Goal: Task Accomplishment & Management: Use online tool/utility

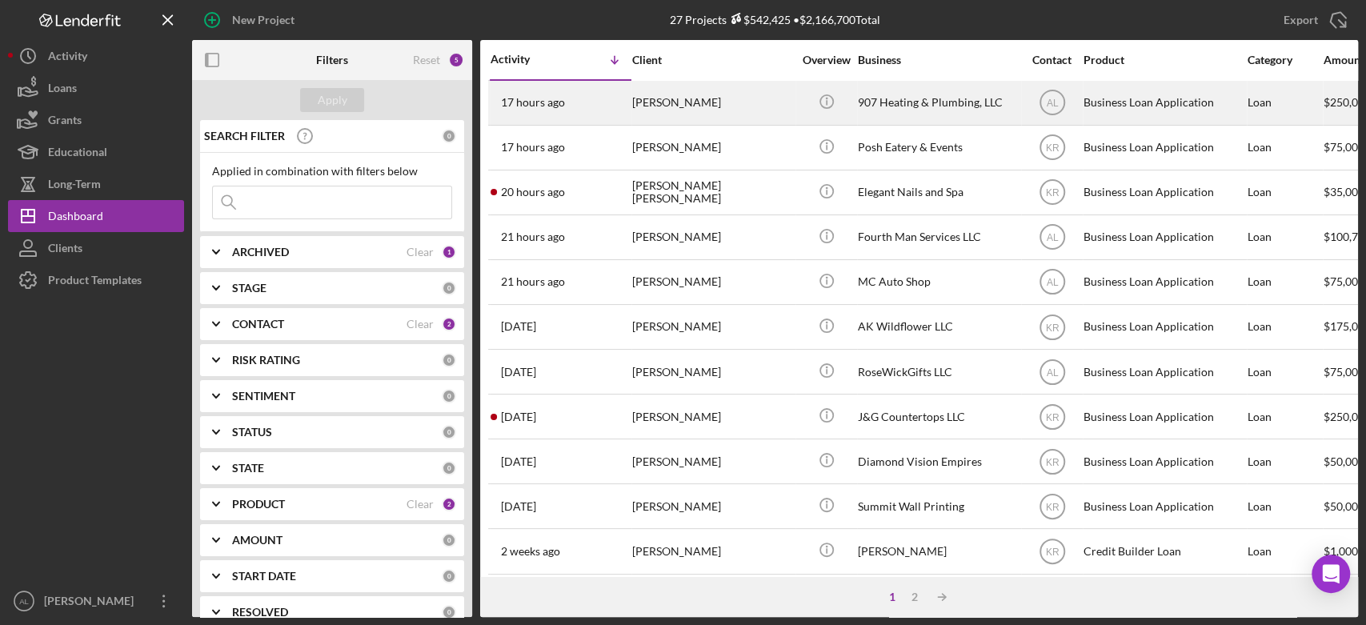
click at [690, 106] on div "[PERSON_NAME]" at bounding box center [712, 103] width 160 height 42
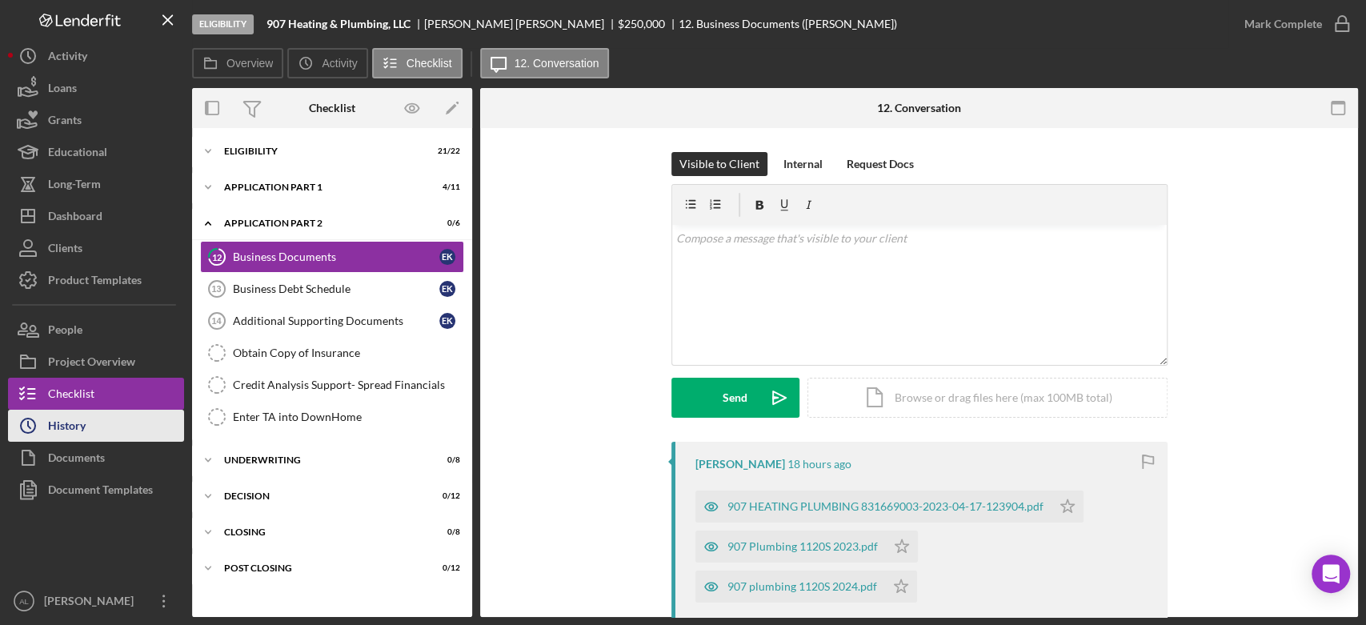
click at [122, 420] on button "Icon/History History" at bounding box center [96, 426] width 176 height 32
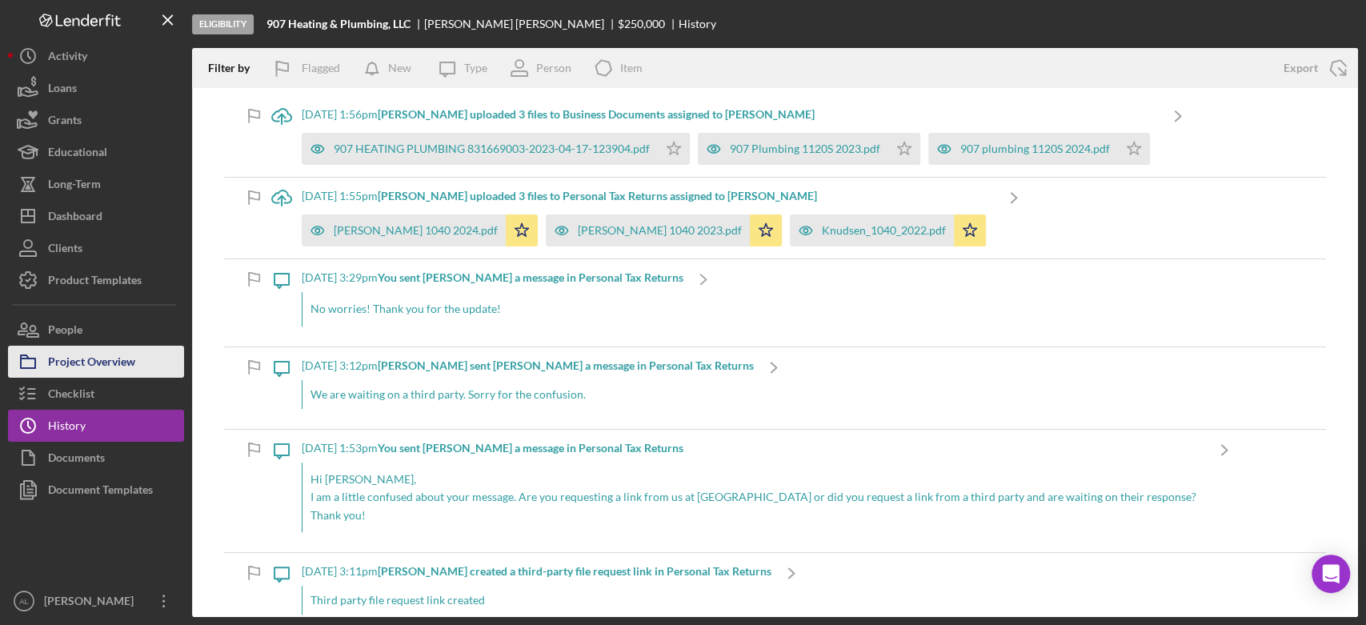
click at [115, 362] on div "Project Overview" at bounding box center [91, 364] width 87 height 36
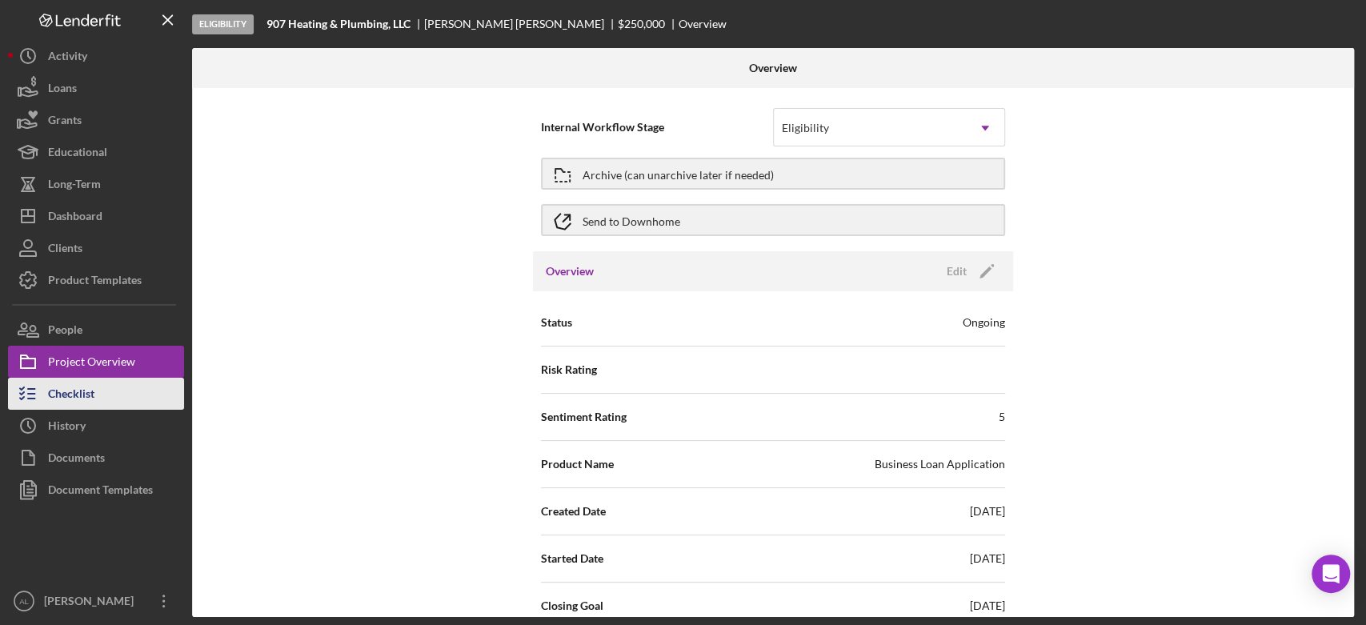
click at [115, 382] on button "Checklist" at bounding box center [96, 394] width 176 height 32
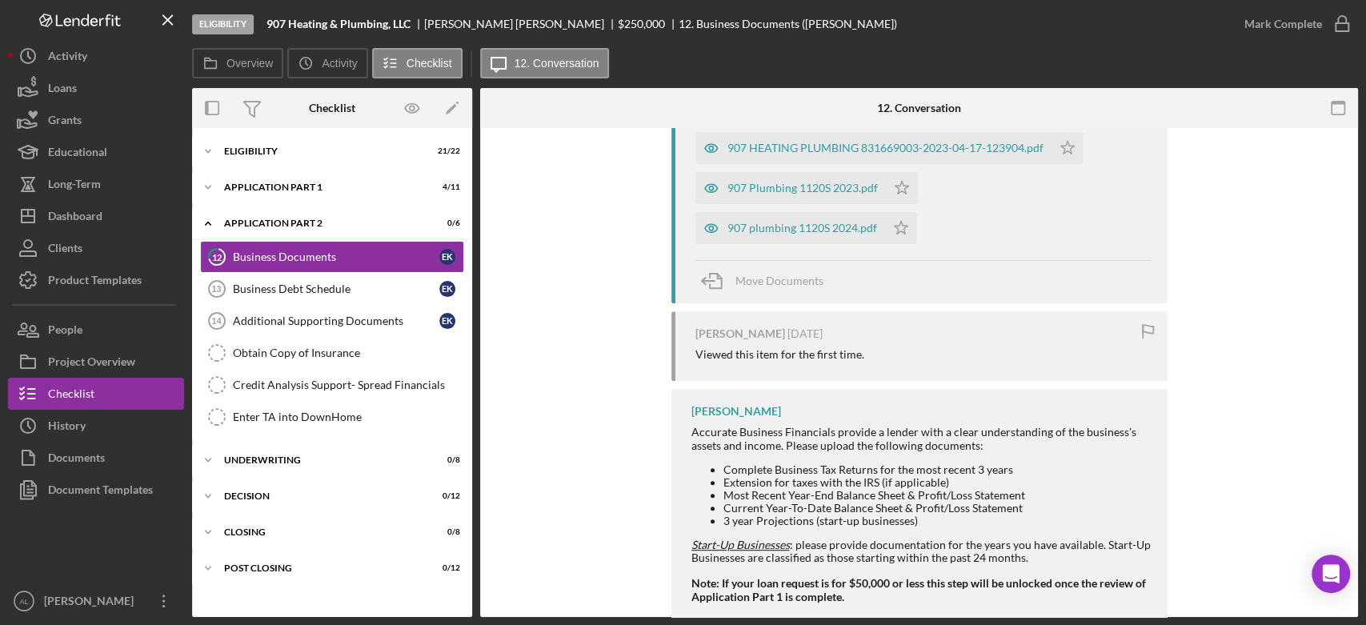
scroll to position [358, 0]
click at [825, 230] on div "907 plumbing 1120S 2024.pdf" at bounding box center [802, 228] width 150 height 13
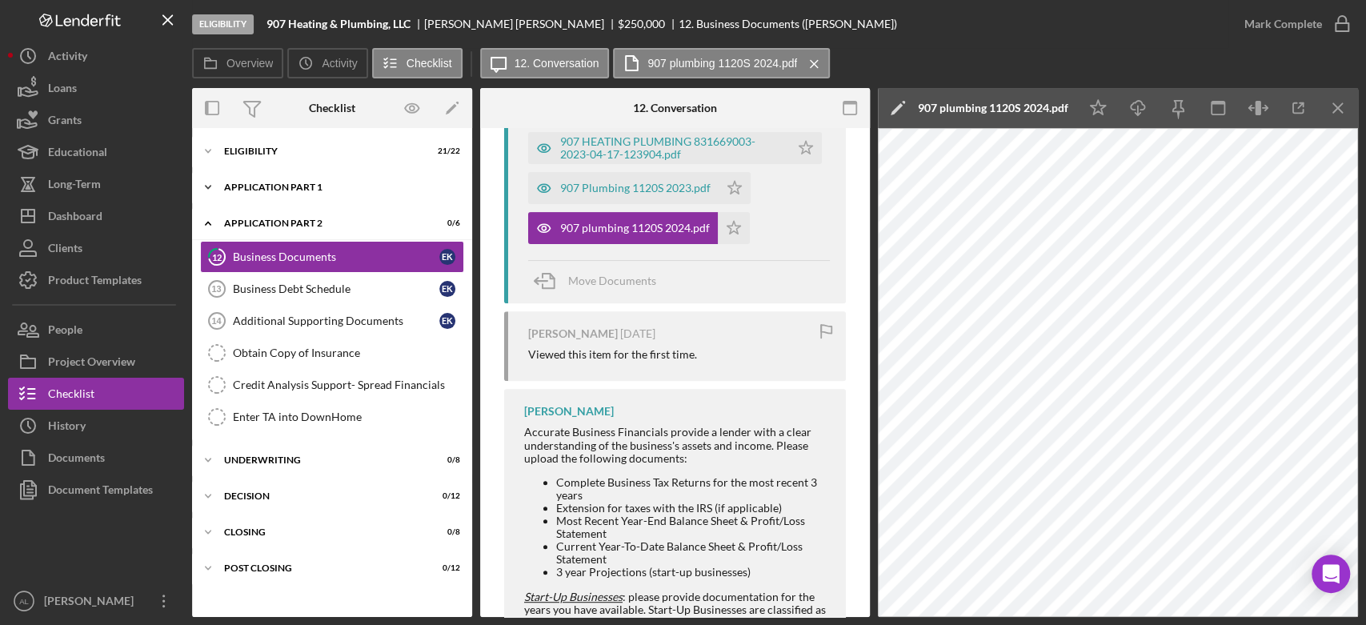
click at [333, 198] on div "Icon/Expander Application Part 1 4 / 11" at bounding box center [332, 187] width 280 height 32
